Goal: Browse casually: Explore the website without a specific task or goal

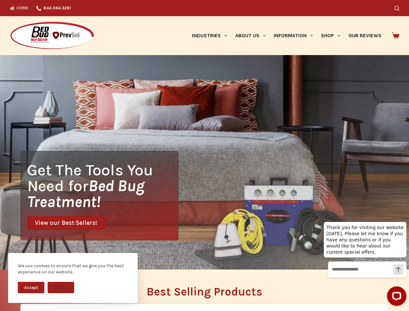
click at [204, 155] on div "Get The Tools You Need for Bed Bug Treatment! View our Best Sellers!" at bounding box center [204, 162] width 409 height 214
click at [31, 287] on button "Accept" at bounding box center [31, 287] width 27 height 11
click at [61, 287] on button "Decline" at bounding box center [61, 287] width 27 height 11
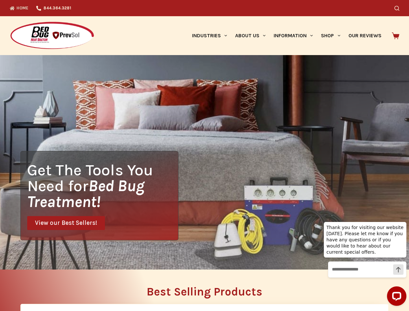
click at [399, 8] on icon "Search" at bounding box center [396, 8] width 5 height 5
click at [212, 36] on link "Industries" at bounding box center [209, 35] width 43 height 39
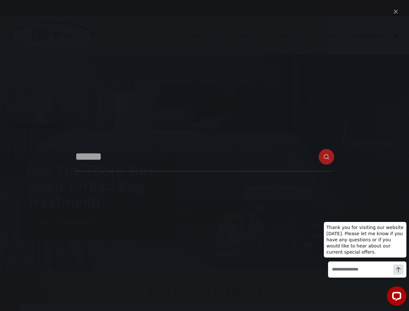
click at [253, 36] on link "About Us" at bounding box center [250, 35] width 39 height 39
click at [296, 36] on link "Information" at bounding box center [293, 35] width 47 height 39
click at [333, 36] on link "Shop" at bounding box center [330, 35] width 27 height 39
